Goal: Task Accomplishment & Management: Manage account settings

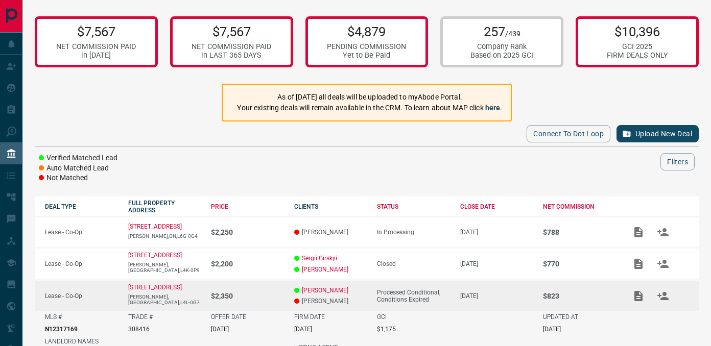
scroll to position [166, 0]
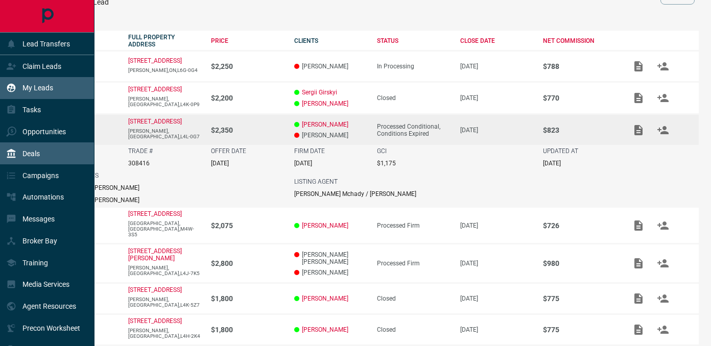
click at [10, 91] on icon at bounding box center [11, 88] width 9 height 9
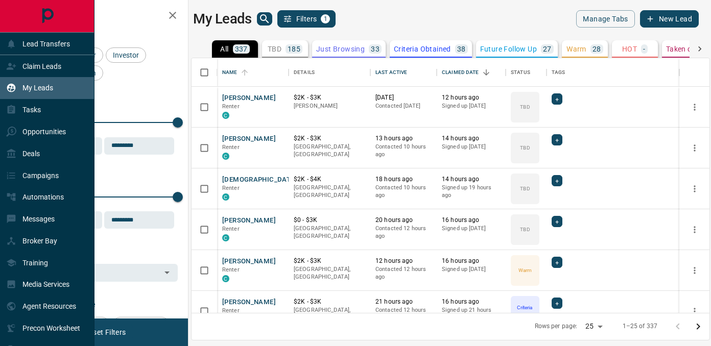
scroll to position [255, 518]
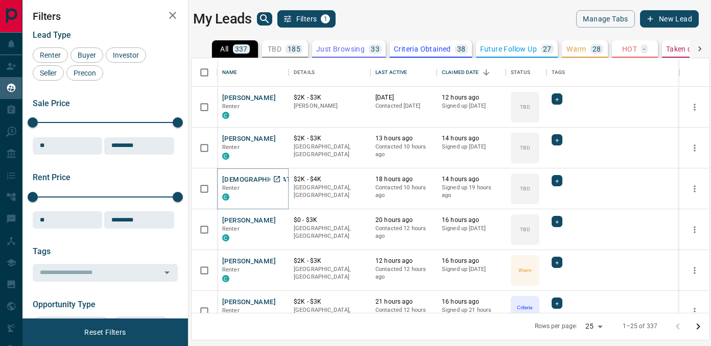
click at [257, 178] on button "[DEMOGRAPHIC_DATA][PERSON_NAME]" at bounding box center [286, 180] width 129 height 10
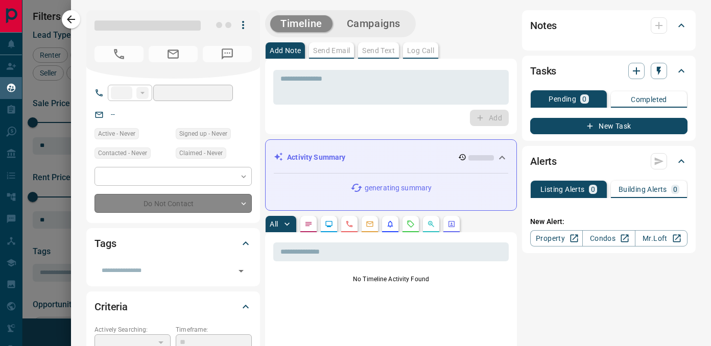
type input "**"
type input "**********"
type input "**"
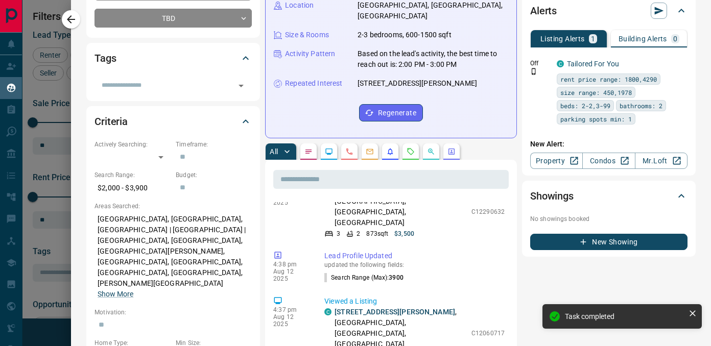
scroll to position [0, 0]
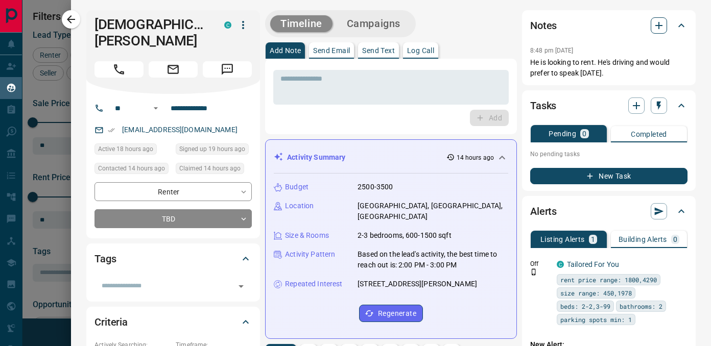
click at [655, 27] on icon "button" at bounding box center [659, 25] width 12 height 12
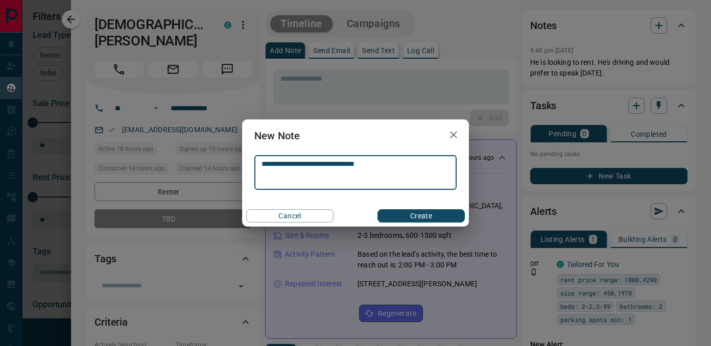
type textarea "**********"
click at [423, 219] on button "Create" at bounding box center [421, 215] width 87 height 13
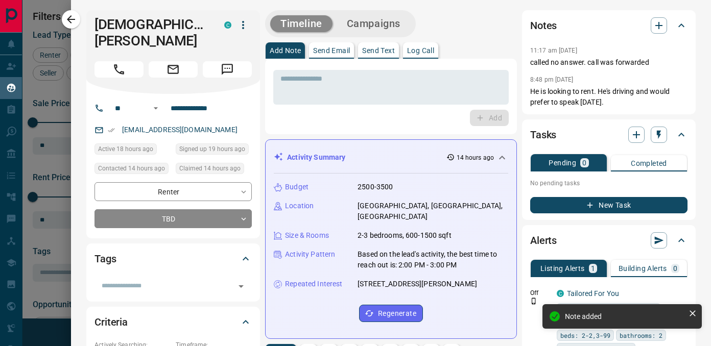
click at [71, 14] on icon "button" at bounding box center [71, 19] width 12 height 12
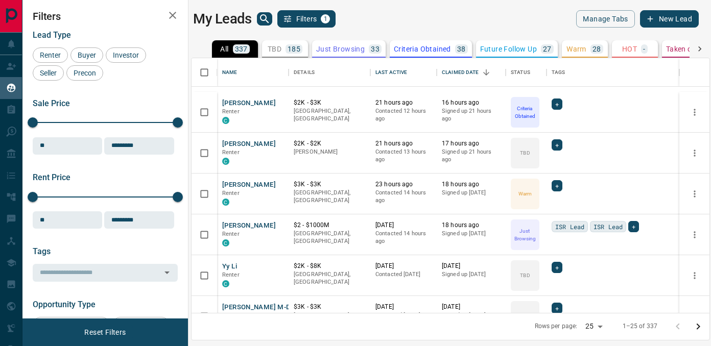
scroll to position [796, 0]
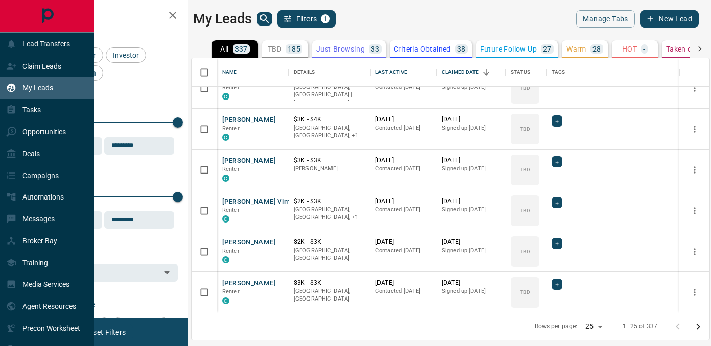
click at [42, 87] on p "My Leads" at bounding box center [37, 88] width 31 height 8
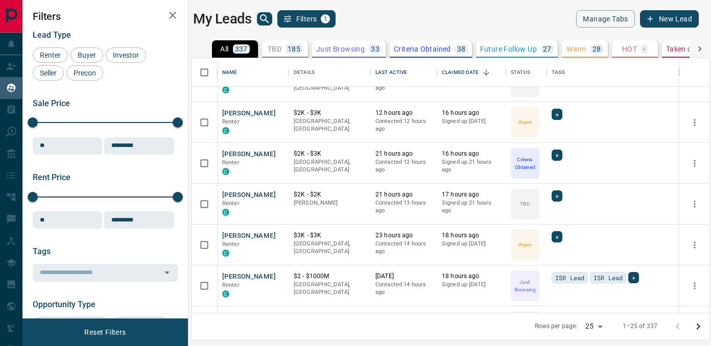
scroll to position [0, 0]
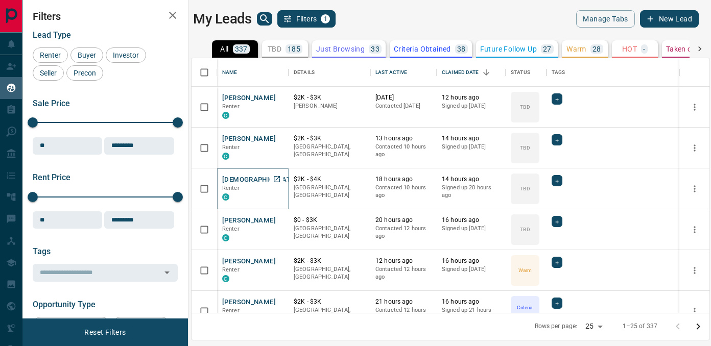
click at [243, 180] on button "[DEMOGRAPHIC_DATA][PERSON_NAME]" at bounding box center [286, 180] width 129 height 10
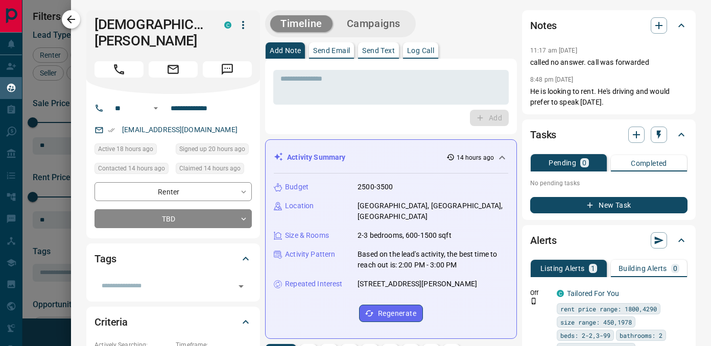
click at [76, 17] on icon "button" at bounding box center [71, 19] width 12 height 12
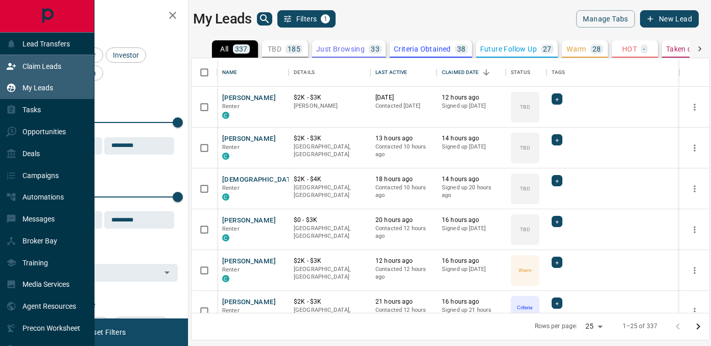
click at [21, 58] on div "Claim Leads" at bounding box center [33, 66] width 55 height 17
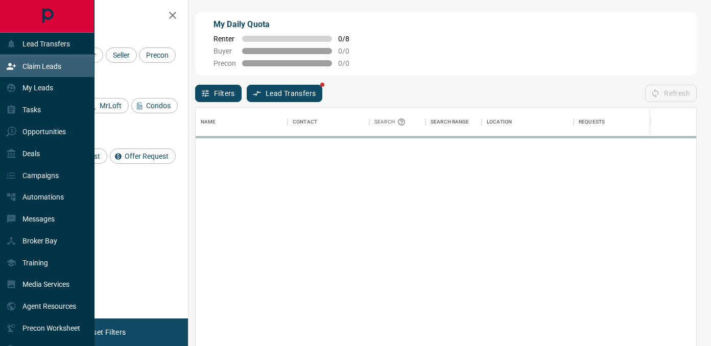
scroll to position [261, 501]
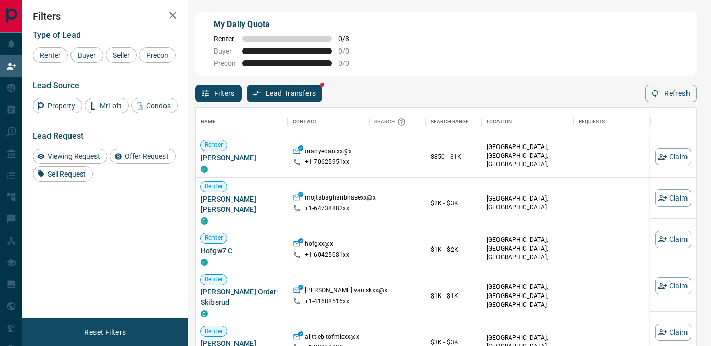
click at [296, 101] on button "Lead Transfers" at bounding box center [285, 93] width 76 height 17
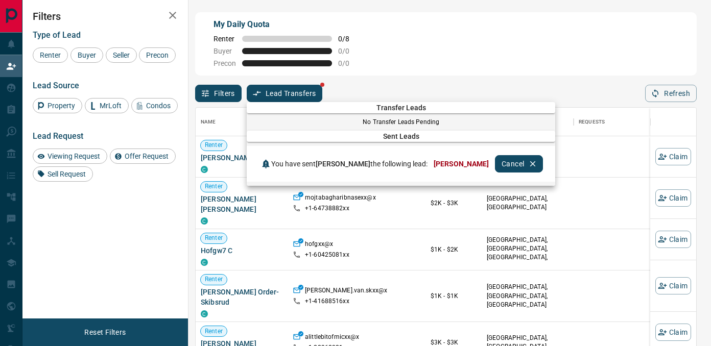
click at [365, 54] on div at bounding box center [355, 173] width 711 height 346
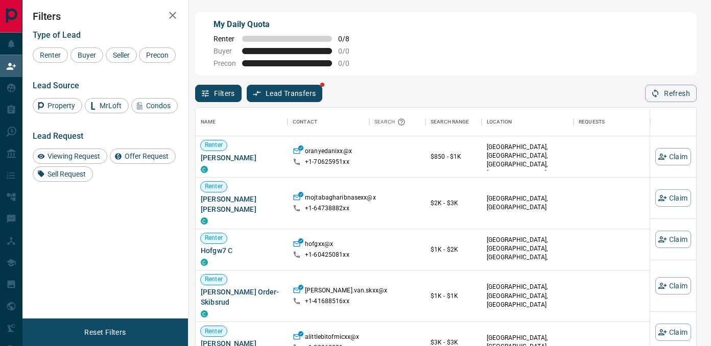
click at [170, 14] on icon "button" at bounding box center [173, 15] width 12 height 12
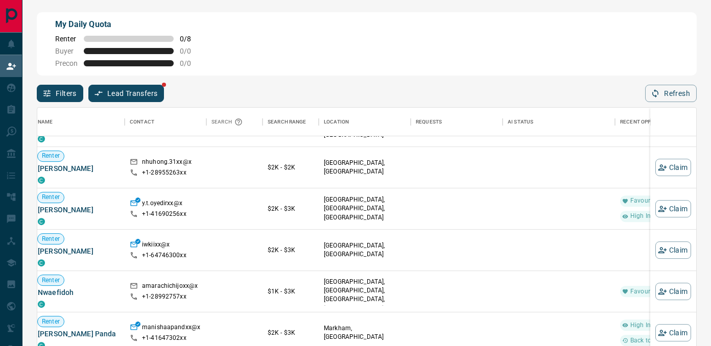
scroll to position [406, 5]
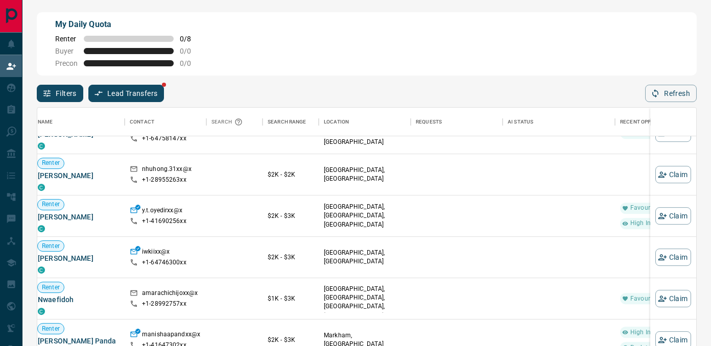
click at [134, 87] on button "Lead Transfers" at bounding box center [126, 93] width 76 height 17
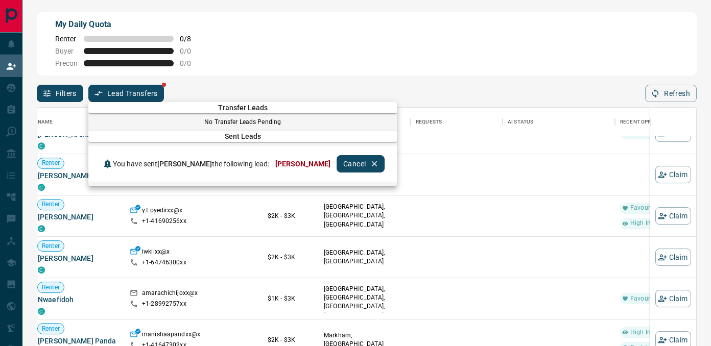
click at [230, 76] on div at bounding box center [355, 173] width 711 height 346
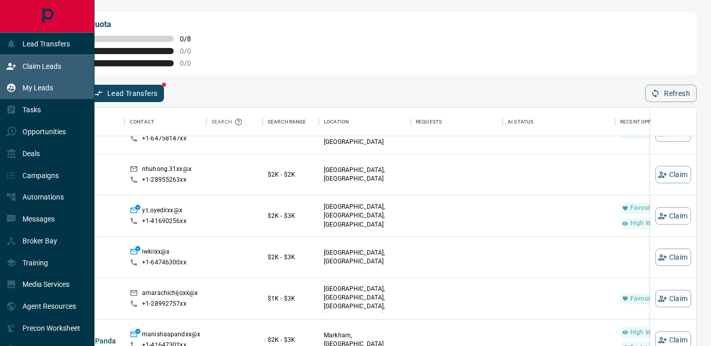
click at [28, 90] on p "My Leads" at bounding box center [37, 88] width 31 height 8
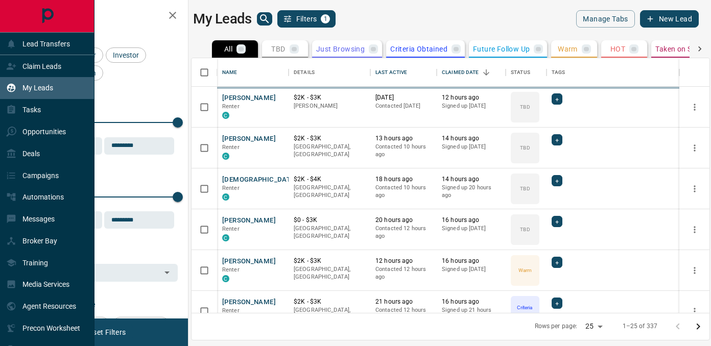
scroll to position [255, 518]
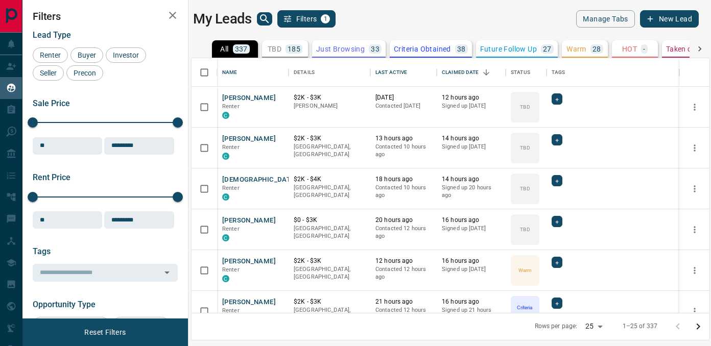
click at [173, 18] on icon "button" at bounding box center [173, 15] width 12 height 12
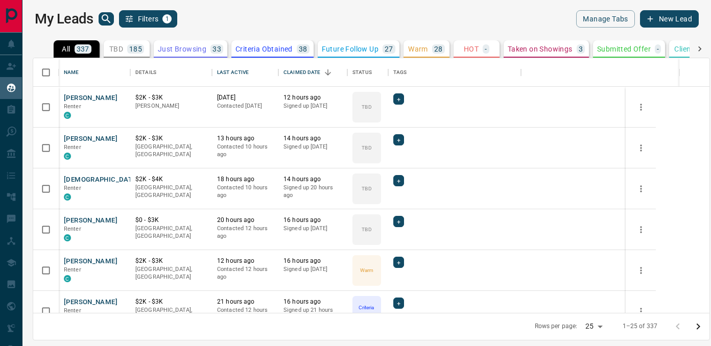
scroll to position [255, 676]
click at [84, 97] on button "[PERSON_NAME]" at bounding box center [91, 99] width 54 height 10
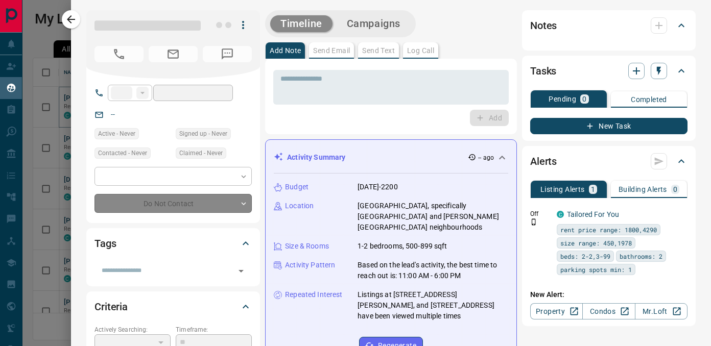
type input "**"
type input "**********"
type input "**"
type input "*"
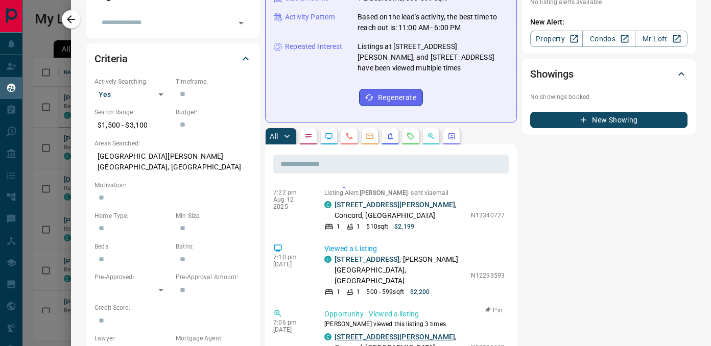
scroll to position [425, 0]
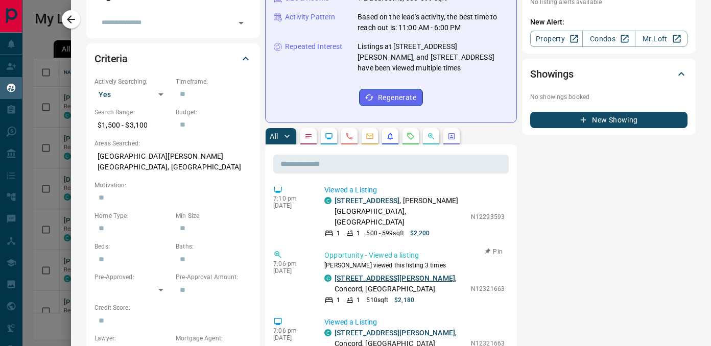
click at [382, 274] on link "[STREET_ADDRESS][PERSON_NAME]" at bounding box center [395, 278] width 121 height 8
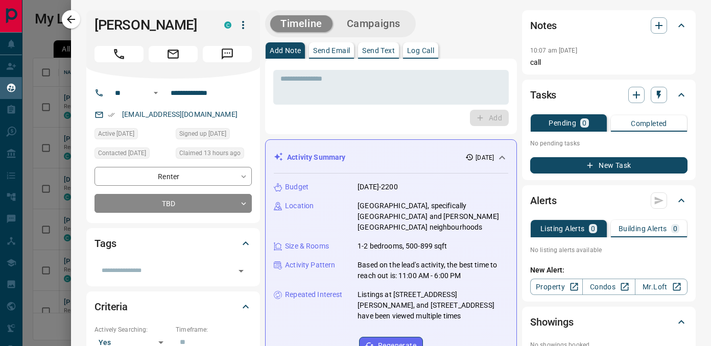
click at [43, 51] on div at bounding box center [355, 173] width 711 height 346
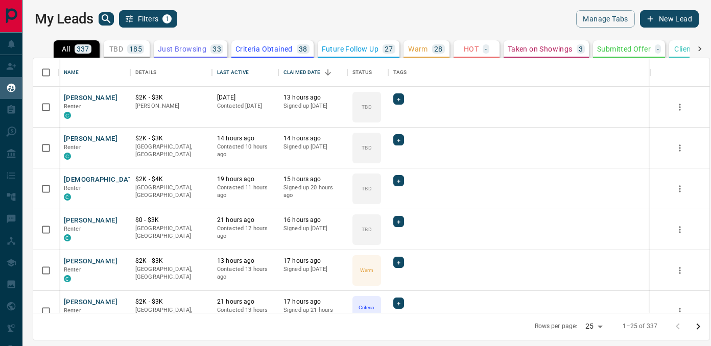
click at [109, 17] on icon "search button" at bounding box center [106, 19] width 12 height 12
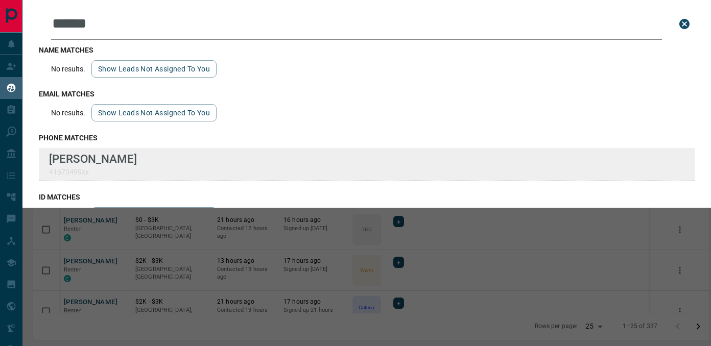
type input "******"
click at [0, 0] on div "Lead Transfers Claim Leads My Leads Tasks Opportunities Deals Campaigns Automat…" at bounding box center [355, 167] width 711 height 334
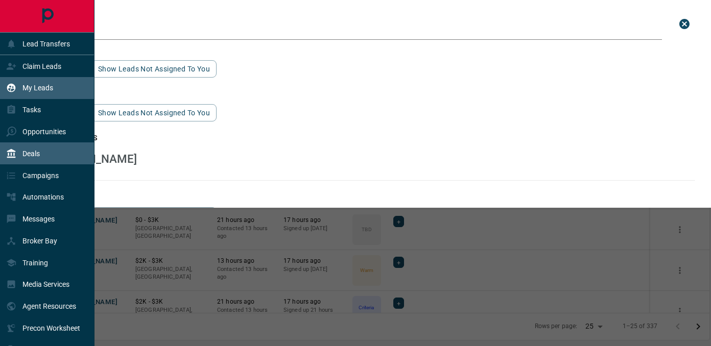
click at [34, 155] on p "Deals" at bounding box center [30, 154] width 17 height 8
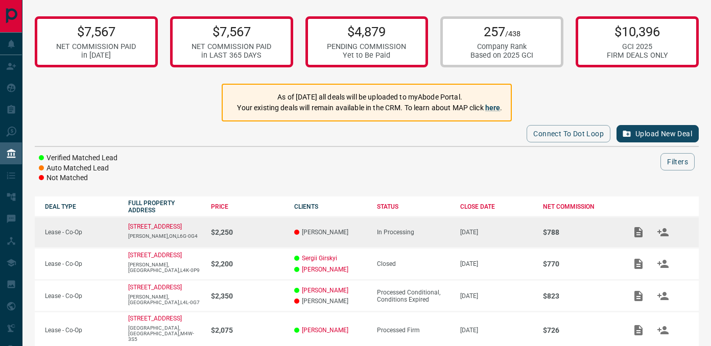
click at [311, 233] on p "[PERSON_NAME]" at bounding box center [330, 232] width 73 height 7
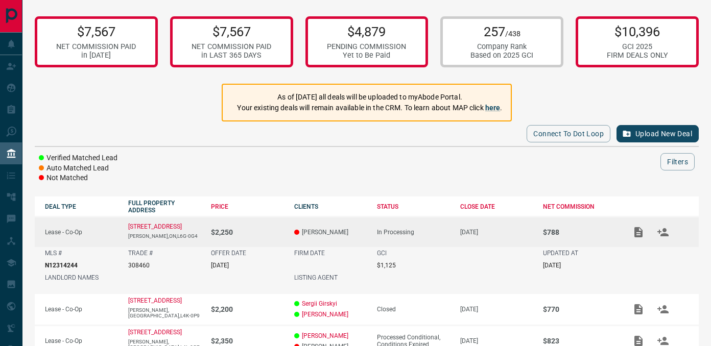
click at [296, 229] on p "[PERSON_NAME]" at bounding box center [330, 232] width 73 height 7
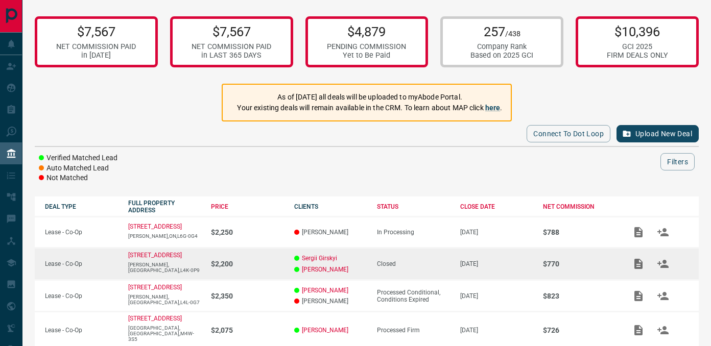
click at [485, 251] on td "[DATE]" at bounding box center [491, 264] width 83 height 32
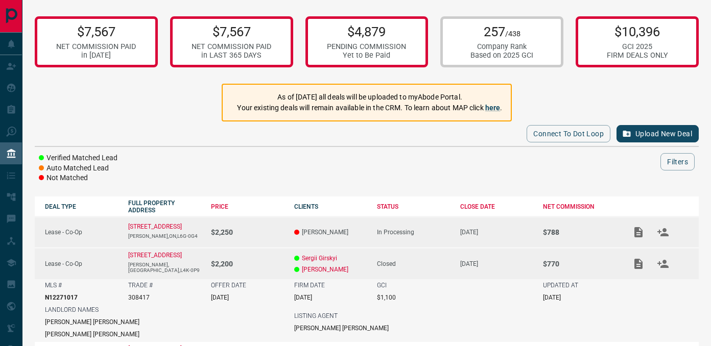
click at [484, 234] on p "[DATE]" at bounding box center [496, 232] width 73 height 7
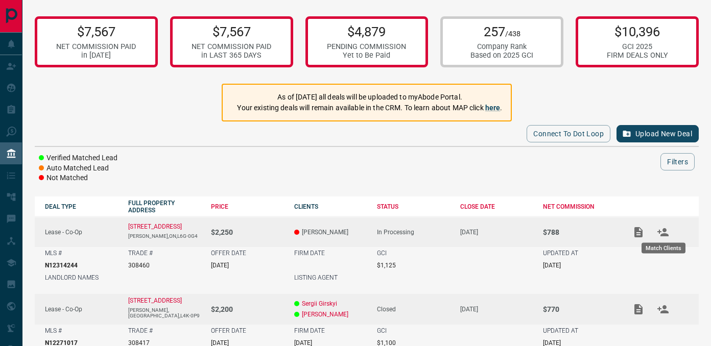
click at [667, 236] on div "Match Clients" at bounding box center [664, 245] width 46 height 19
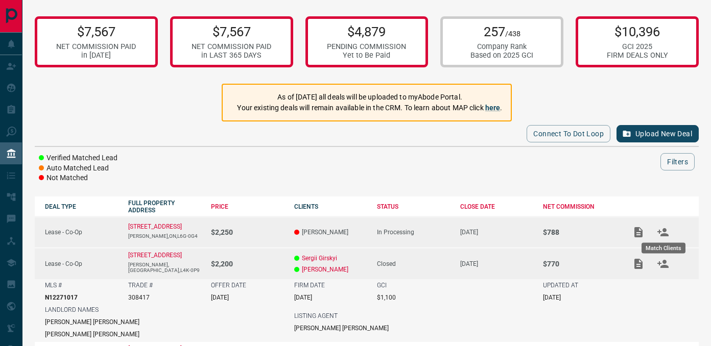
click at [665, 234] on icon "Match Clients" at bounding box center [663, 232] width 11 height 8
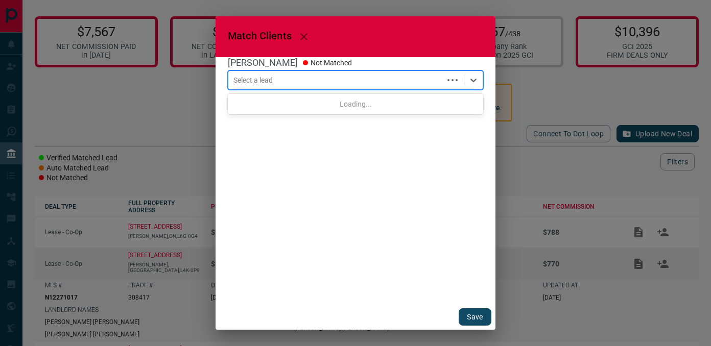
click at [279, 78] on div at bounding box center [336, 80] width 205 height 10
type input "**********"
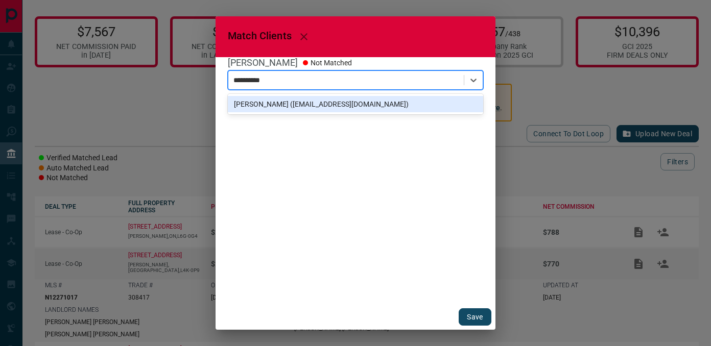
click at [308, 108] on div "[PERSON_NAME] ([EMAIL_ADDRESS][DOMAIN_NAME])" at bounding box center [355, 104] width 255 height 16
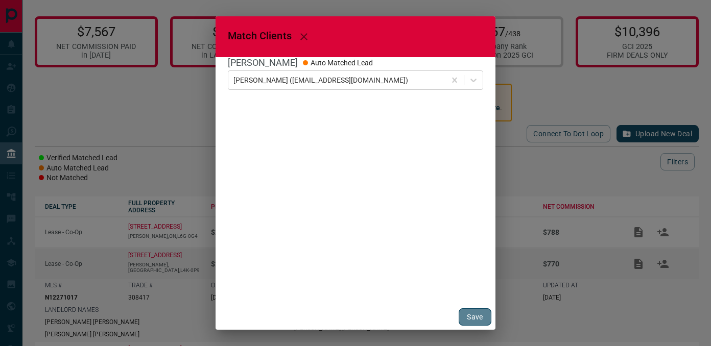
click at [474, 322] on button "Save" at bounding box center [475, 317] width 33 height 17
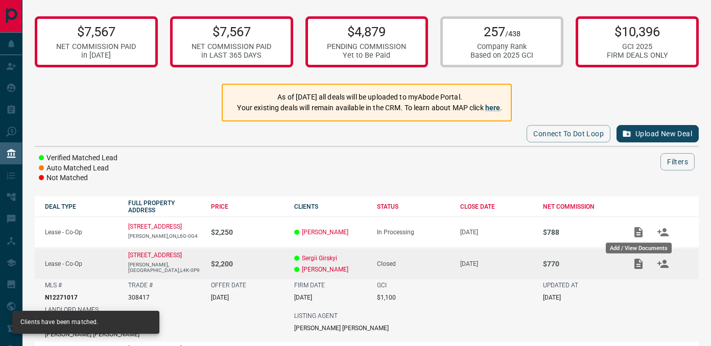
click at [638, 236] on div "Add / View Documents" at bounding box center [639, 245] width 68 height 19
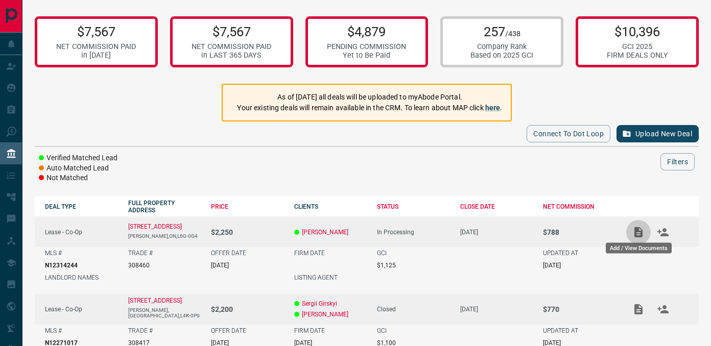
click at [638, 227] on icon "Add / View Documents" at bounding box center [639, 232] width 12 height 12
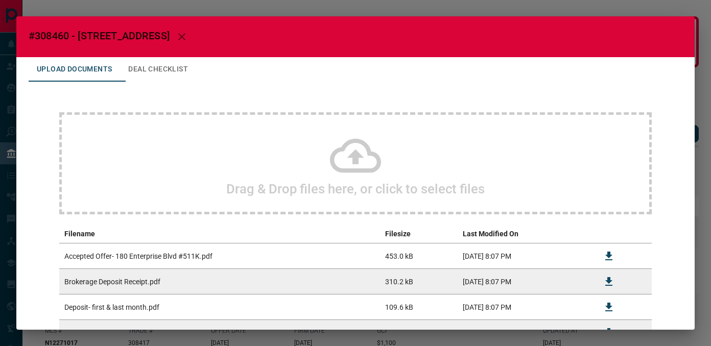
click at [638, 227] on div "#308460 - [STREET_ADDRESS] Upload Documents Deal Checklist Drag & Drop files he…" at bounding box center [355, 173] width 679 height 314
click at [188, 41] on icon "button" at bounding box center [182, 37] width 12 height 12
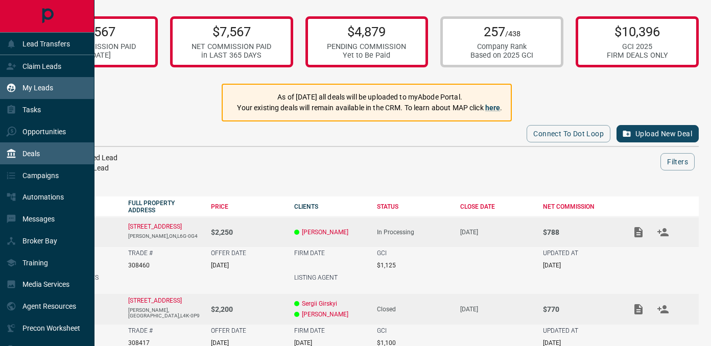
click at [35, 84] on p "My Leads" at bounding box center [37, 88] width 31 height 8
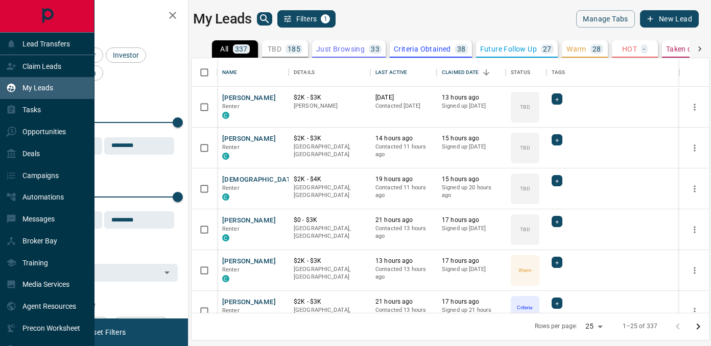
scroll to position [255, 518]
click at [41, 86] on p "My Leads" at bounding box center [37, 88] width 31 height 8
click at [36, 113] on p "Tasks" at bounding box center [31, 110] width 18 height 8
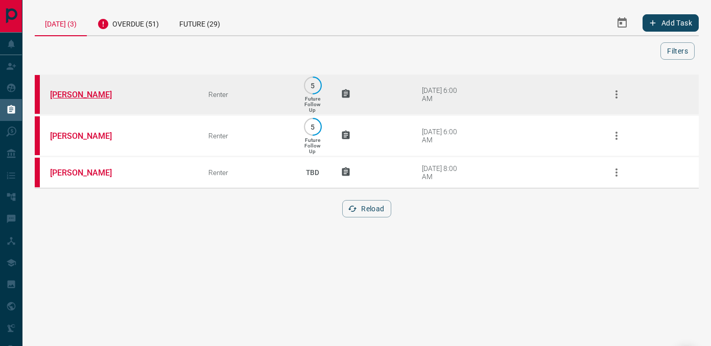
click at [73, 92] on link "[PERSON_NAME]" at bounding box center [88, 95] width 77 height 10
